Goal: Ask a question

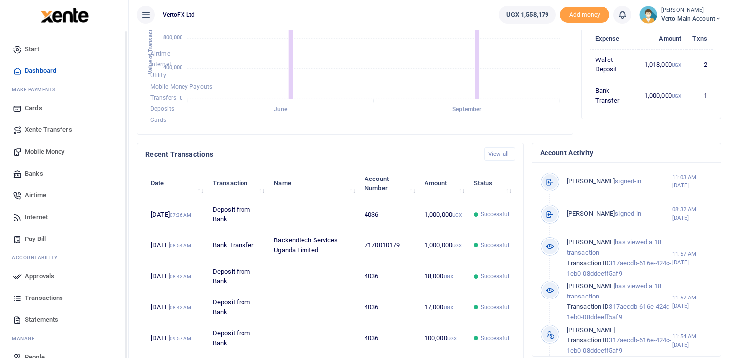
scroll to position [17, 0]
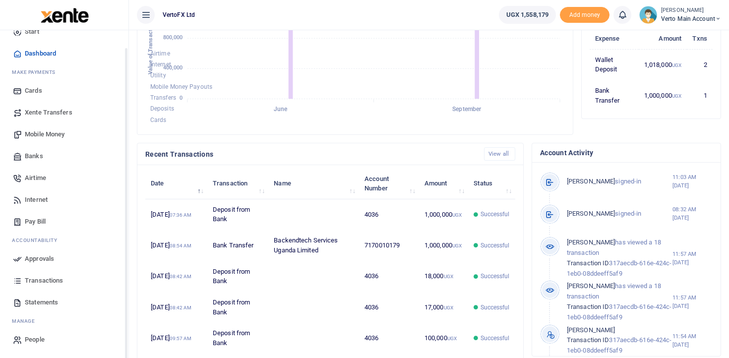
click at [36, 277] on span "Transactions" at bounding box center [44, 281] width 38 height 10
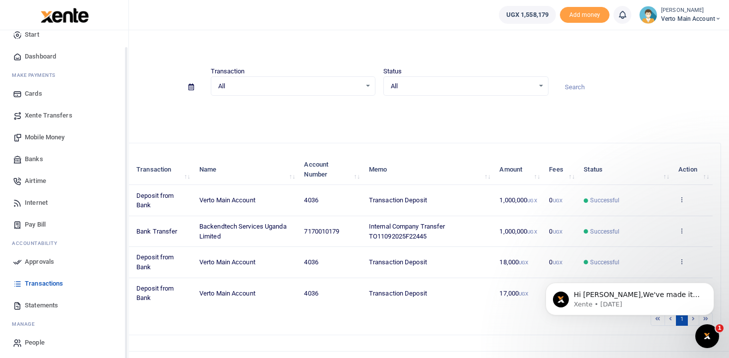
scroll to position [17, 0]
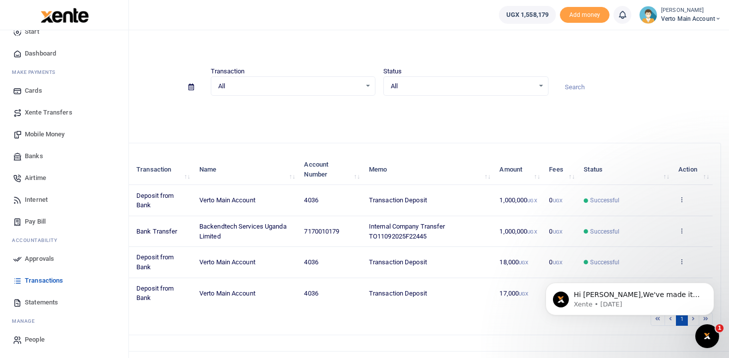
click at [43, 299] on span "Statements" at bounding box center [41, 303] width 33 height 10
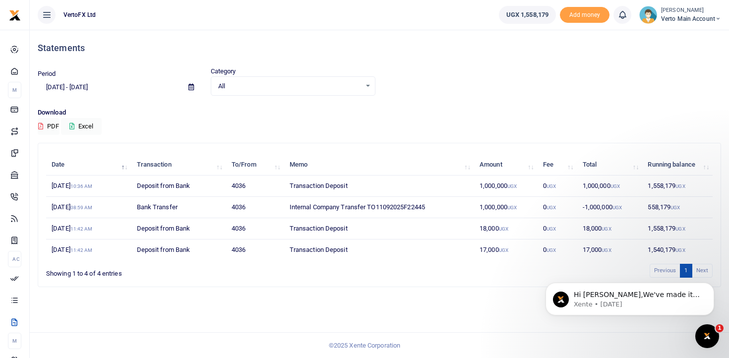
click at [593, 188] on td "1,000,000 UGX" at bounding box center [610, 186] width 65 height 21
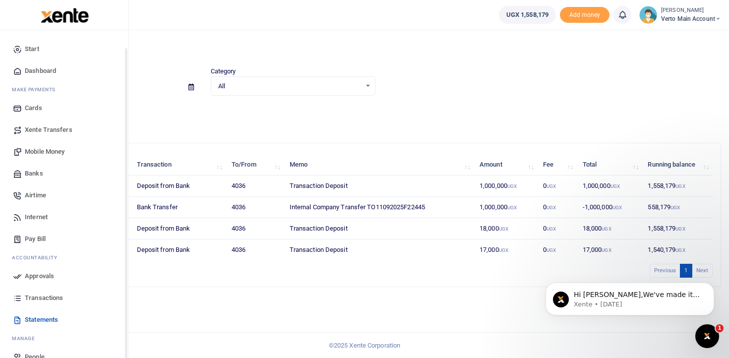
scroll to position [17, 0]
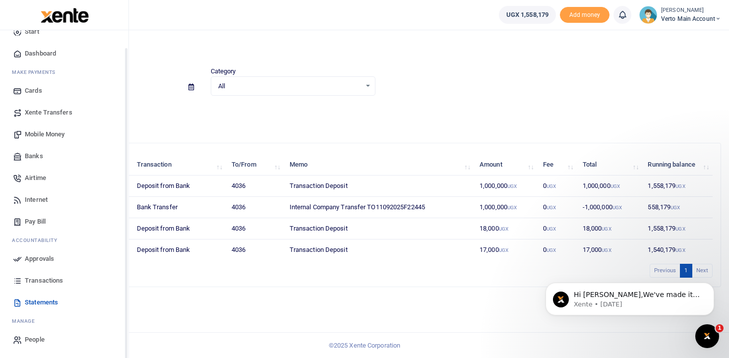
click at [40, 278] on span "Transactions" at bounding box center [44, 281] width 38 height 10
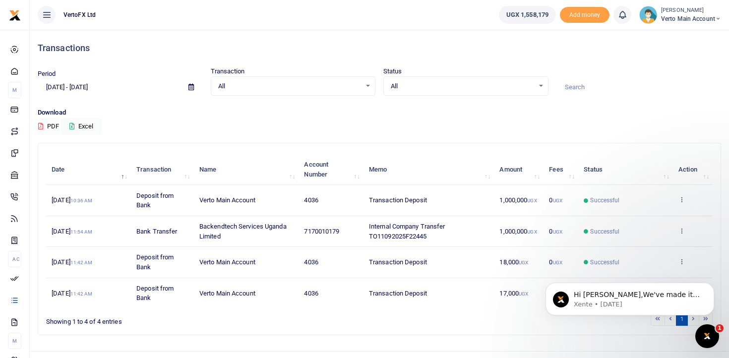
click at [585, 205] on td "Successful" at bounding box center [626, 200] width 95 height 31
click at [453, 205] on td "Transaction Deposit" at bounding box center [429, 200] width 130 height 31
click at [449, 205] on td "Transaction Deposit" at bounding box center [429, 200] width 130 height 31
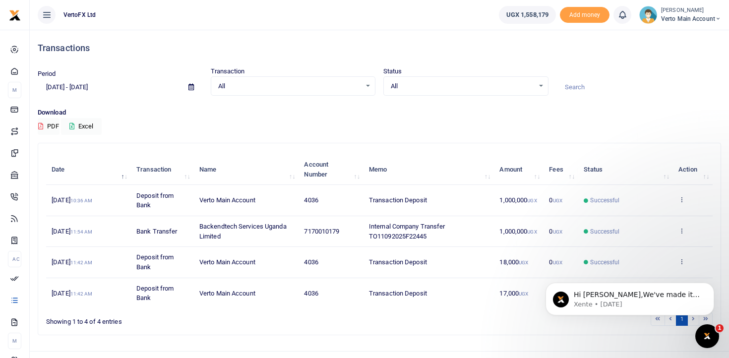
click at [687, 198] on td "View details" at bounding box center [693, 200] width 40 height 31
click at [680, 199] on icon at bounding box center [682, 199] width 6 height 7
click at [646, 212] on link "View details" at bounding box center [645, 216] width 78 height 14
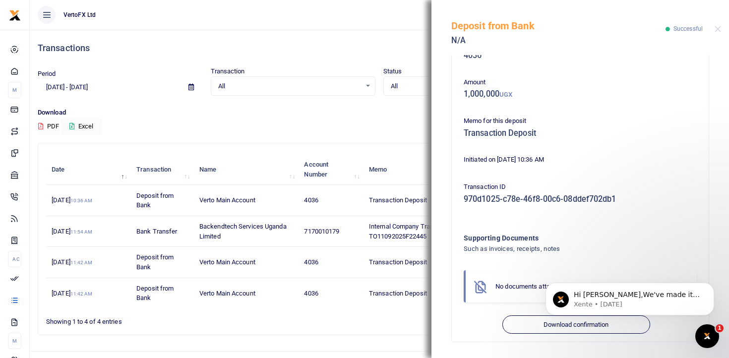
scroll to position [19, 0]
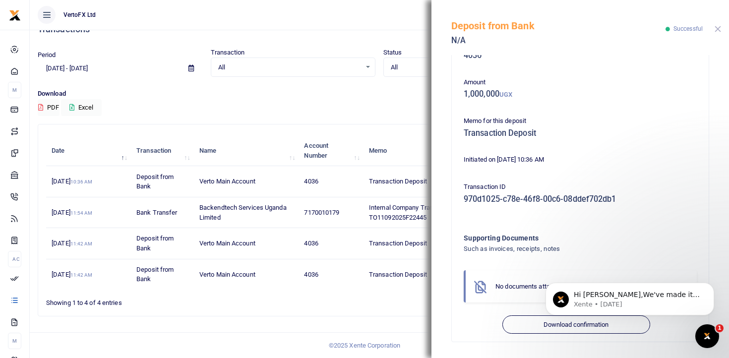
click at [717, 28] on button "Close" at bounding box center [718, 29] width 6 height 6
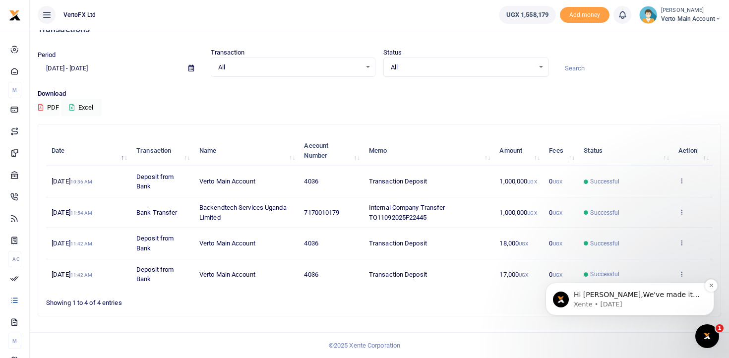
click at [610, 296] on p "Hi [PERSON_NAME],We've made it easier to get support! Use this chat to connect …" at bounding box center [638, 295] width 128 height 10
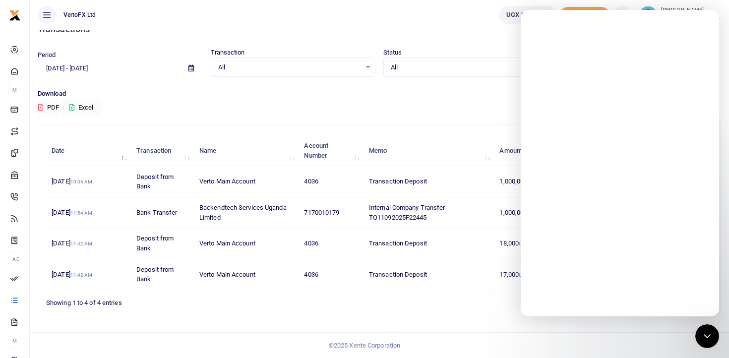
scroll to position [0, 0]
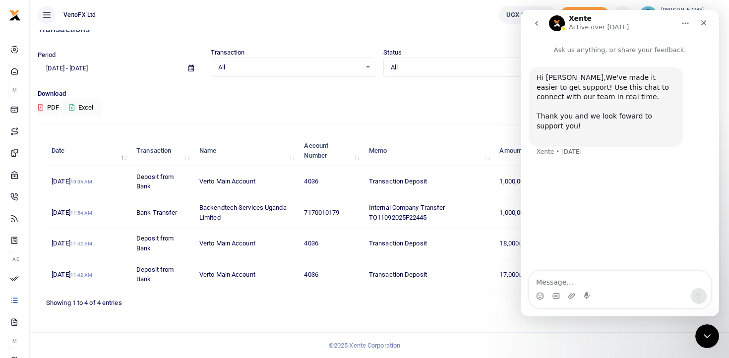
click at [595, 283] on textarea "Message…" at bounding box center [620, 279] width 182 height 17
type textarea "how can we get senders details form our inbound funds?"
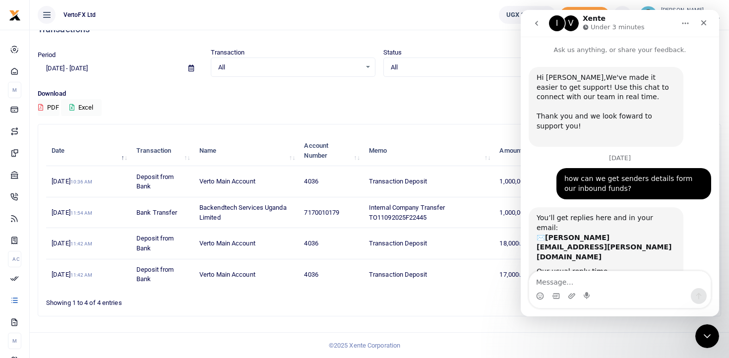
scroll to position [41, 0]
